Goal: Task Accomplishment & Management: Use online tool/utility

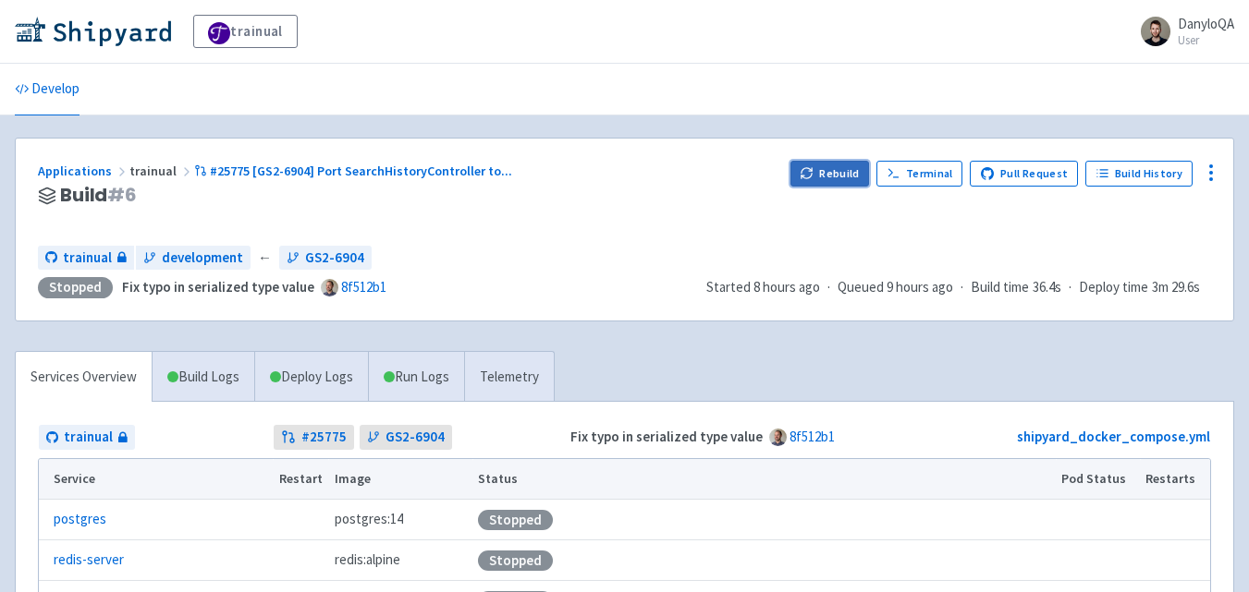
click at [845, 180] on button "Rebuild" at bounding box center [829, 174] width 79 height 26
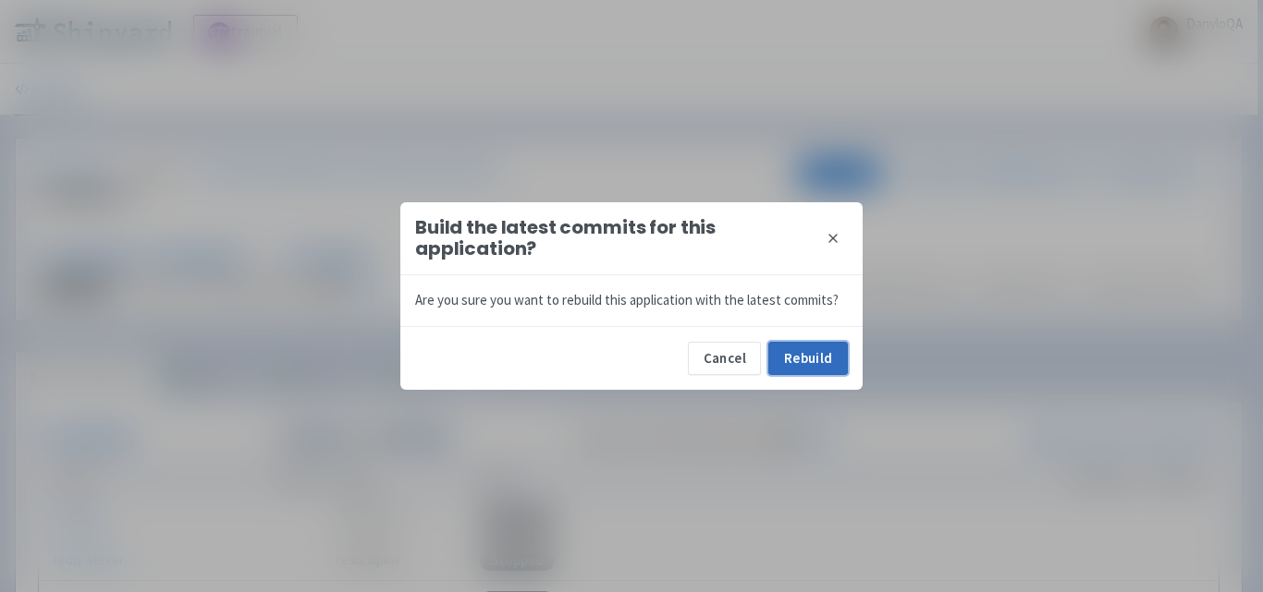
click at [807, 370] on button "Rebuild" at bounding box center [807, 358] width 79 height 33
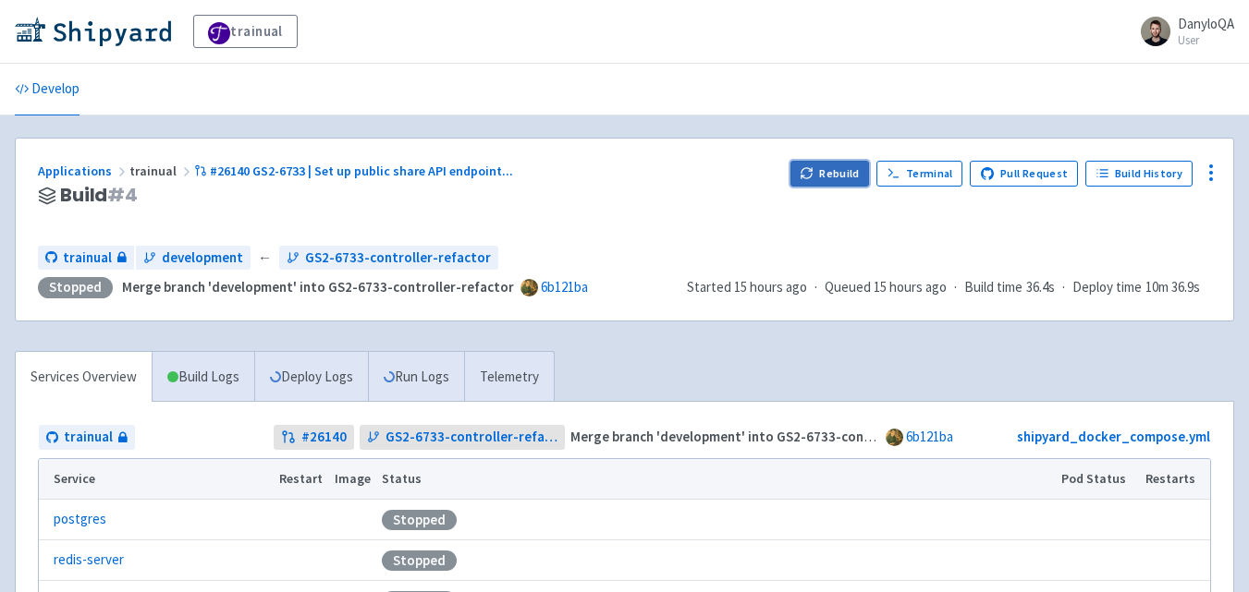
click at [829, 173] on button "Rebuild" at bounding box center [829, 174] width 79 height 26
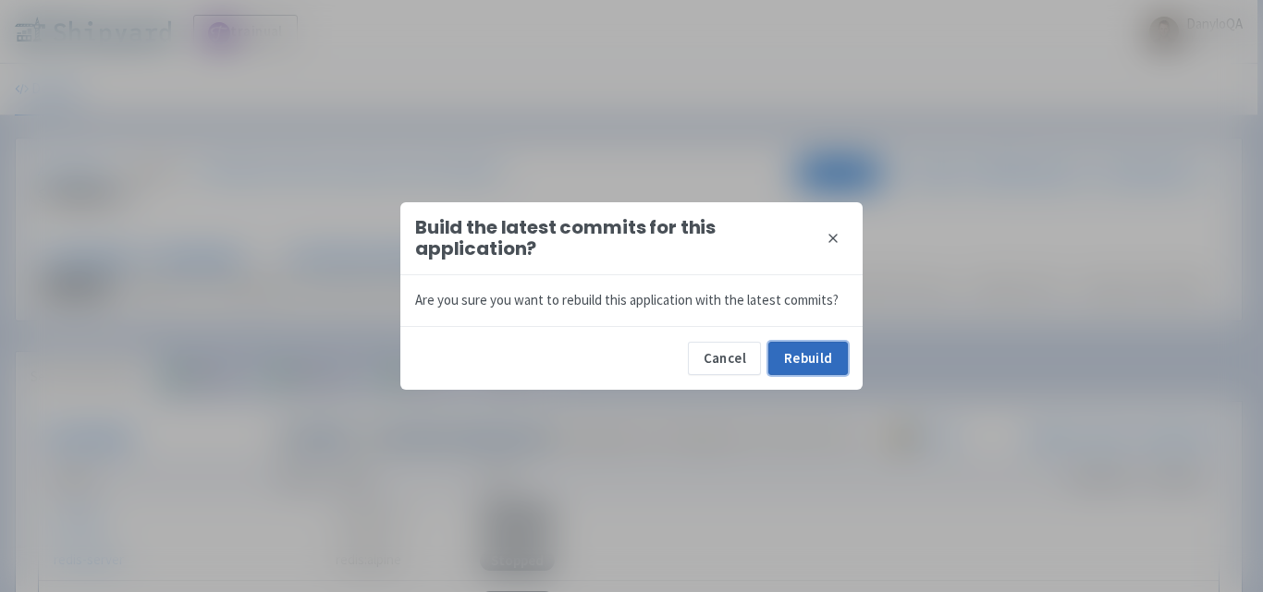
click at [819, 372] on button "Rebuild" at bounding box center [807, 358] width 79 height 33
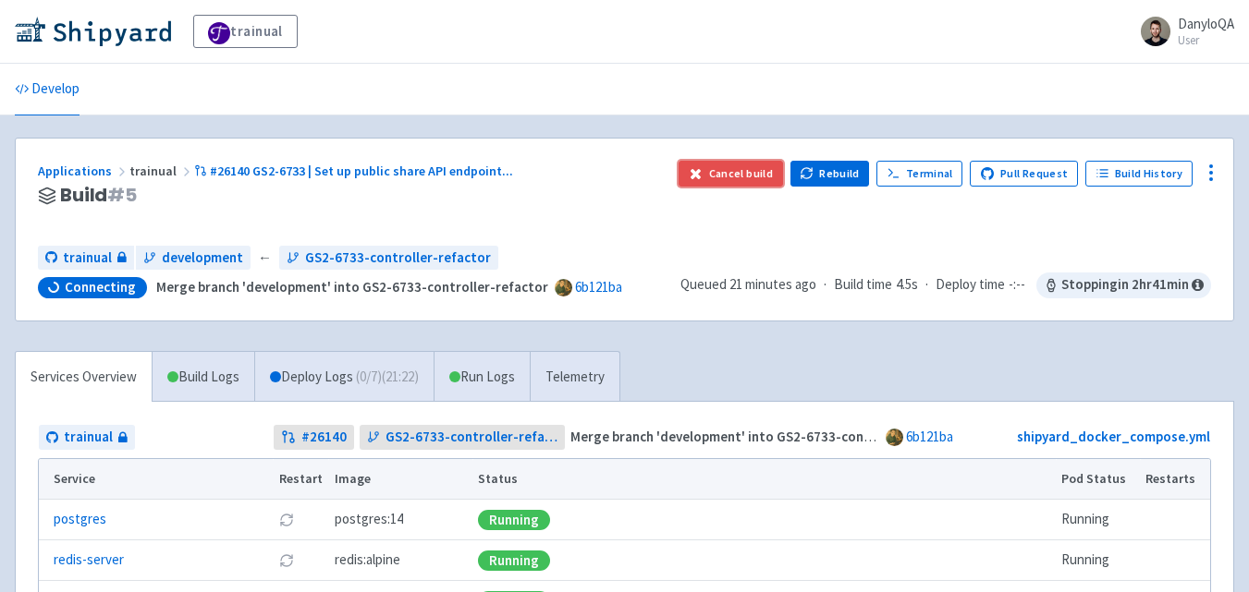
click at [718, 171] on button "Cancel build" at bounding box center [730, 174] width 104 height 26
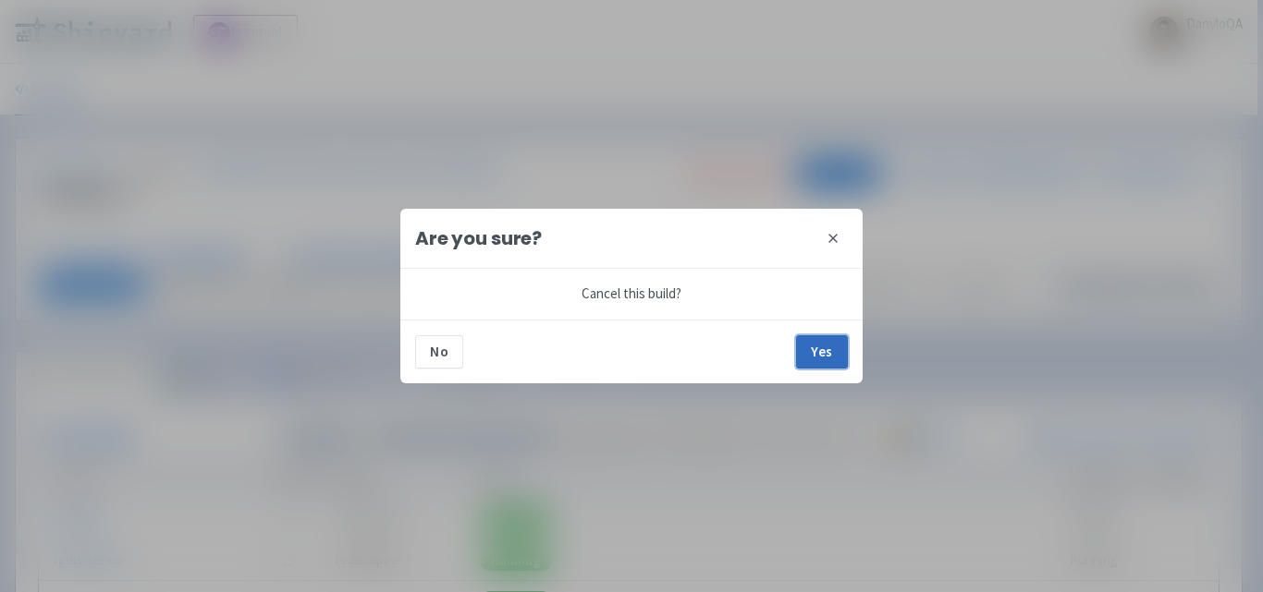
click at [819, 344] on button "Yes" at bounding box center [822, 352] width 52 height 33
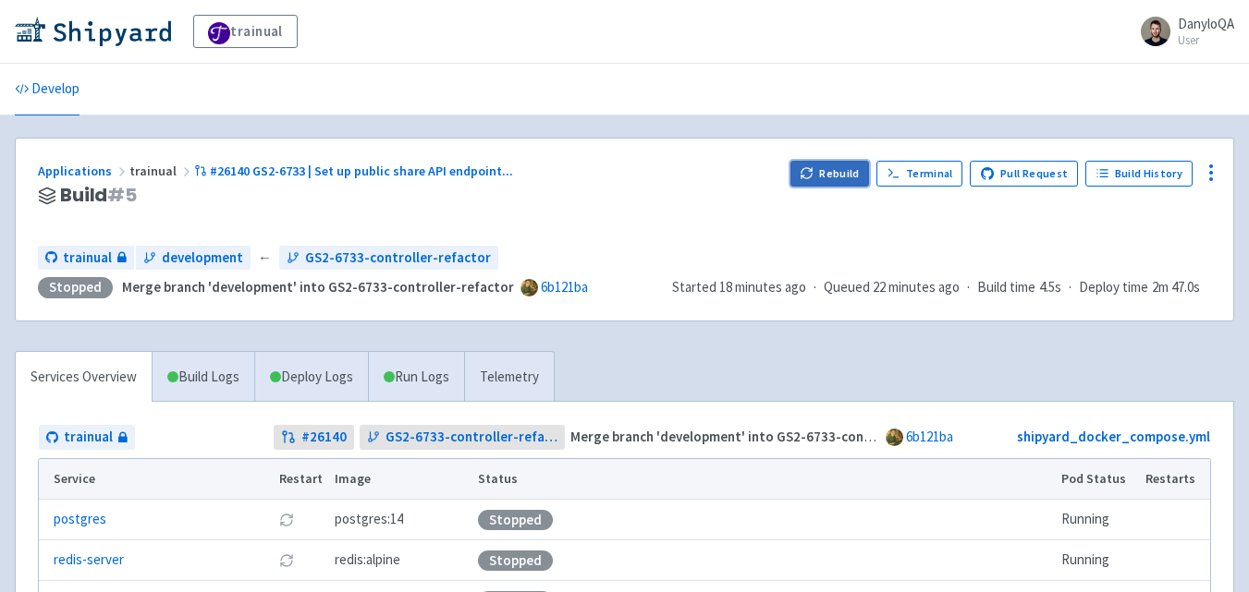
click at [813, 179] on icon "button" at bounding box center [806, 173] width 14 height 14
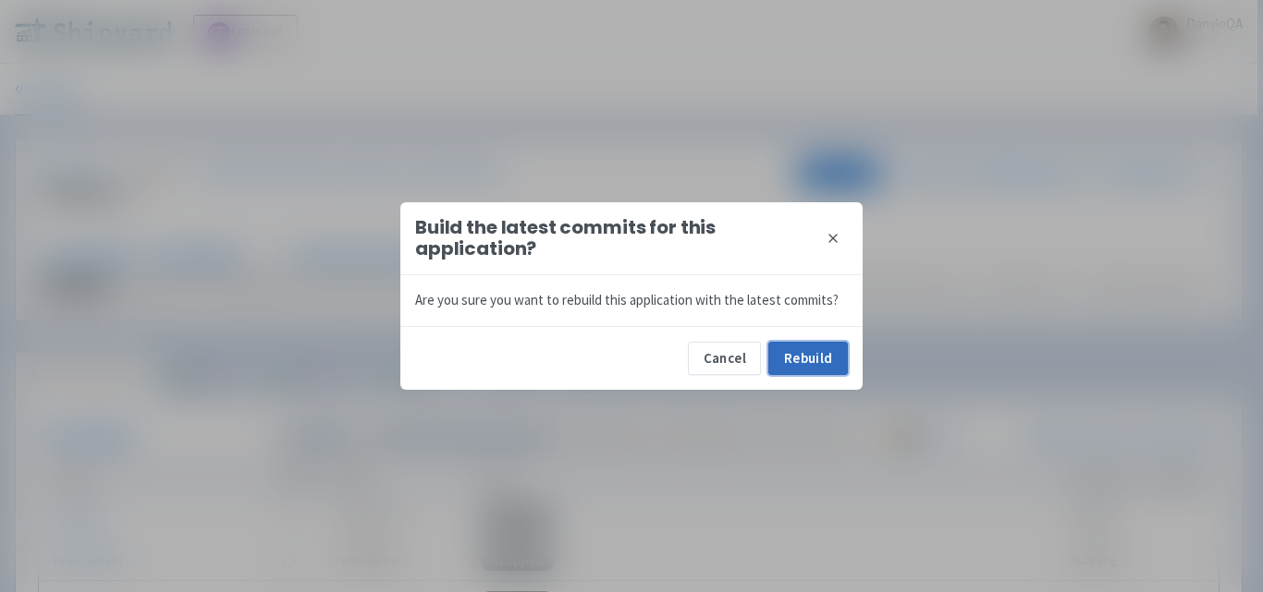
click at [800, 360] on button "Rebuild" at bounding box center [807, 358] width 79 height 33
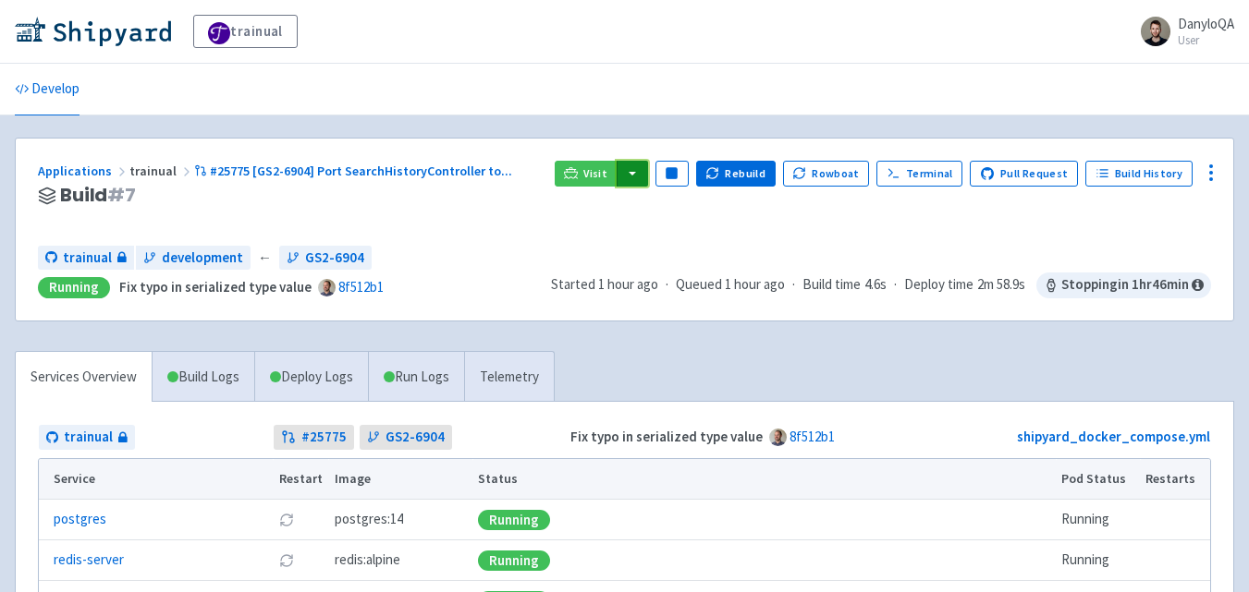
click at [644, 174] on button "button" at bounding box center [631, 174] width 31 height 26
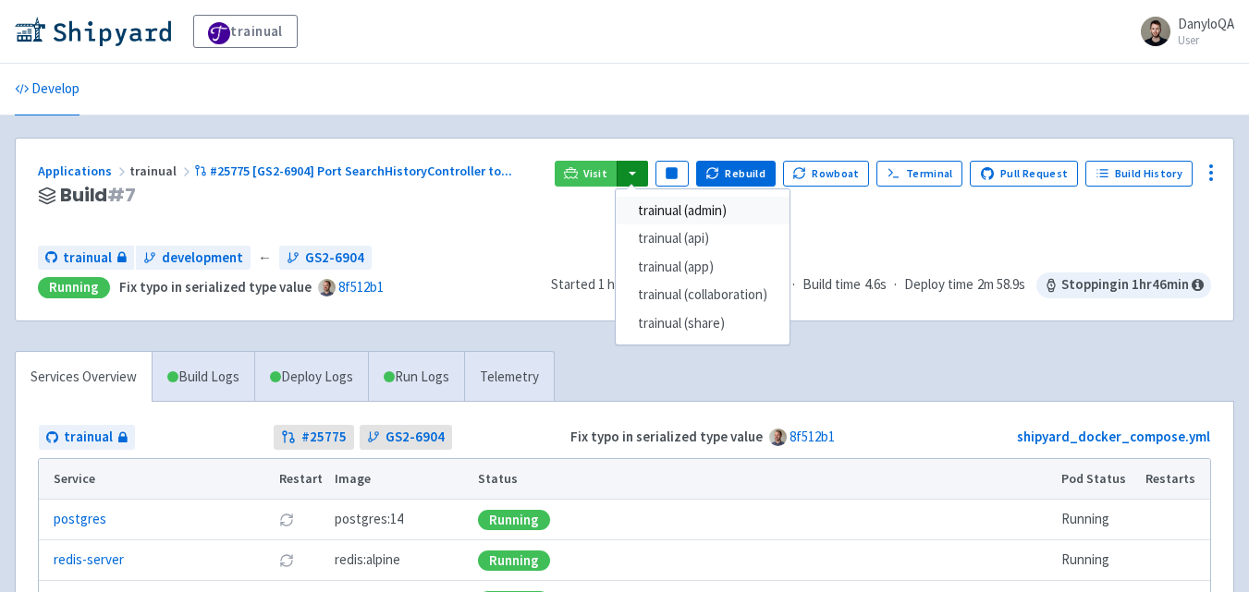
click at [689, 211] on link "trainual (admin)" at bounding box center [703, 211] width 174 height 29
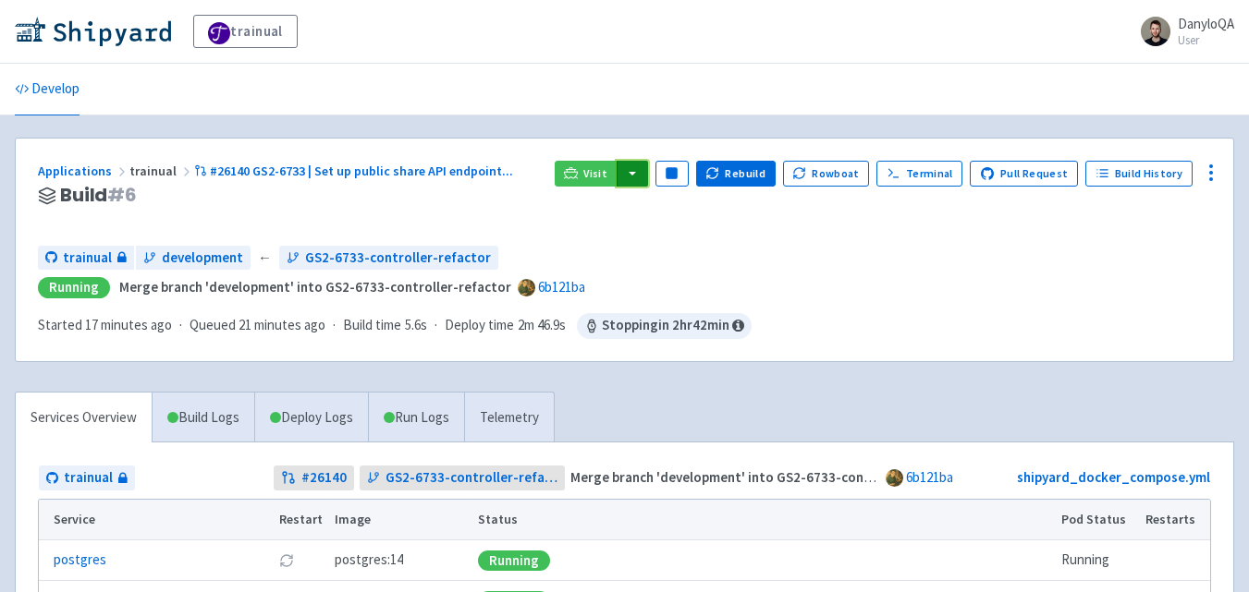
click at [643, 174] on button "button" at bounding box center [631, 174] width 31 height 26
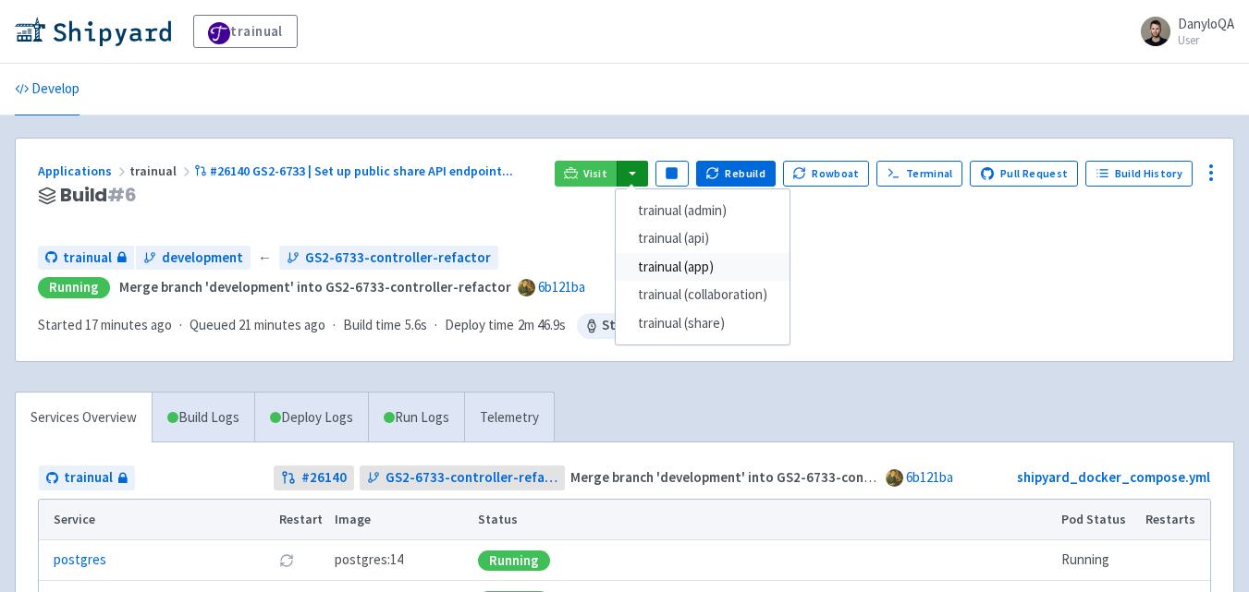
click at [703, 268] on link "trainual (app)" at bounding box center [703, 267] width 174 height 29
